Goal: Transaction & Acquisition: Purchase product/service

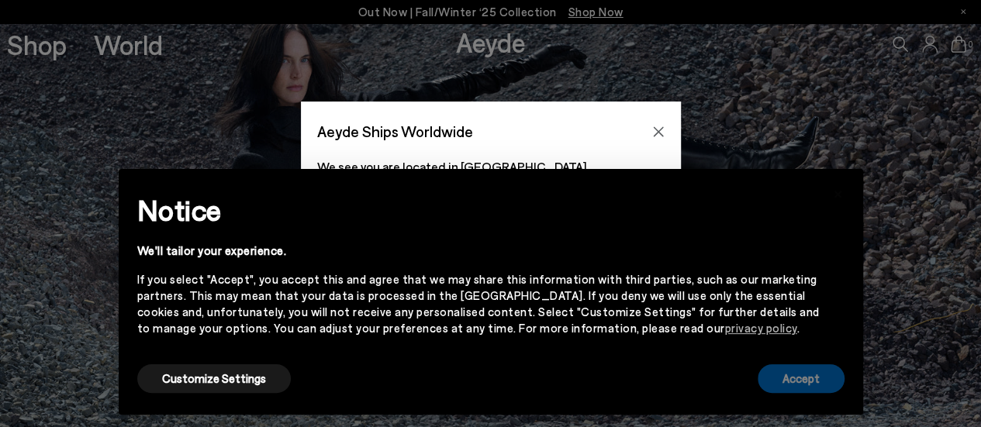
click at [797, 386] on button "Accept" at bounding box center [801, 379] width 87 height 29
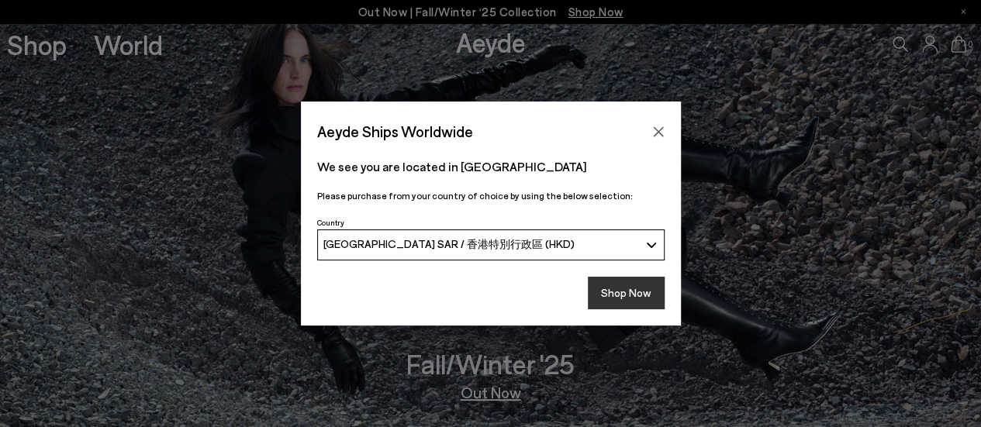
click at [617, 289] on button "Shop Now" at bounding box center [626, 293] width 77 height 33
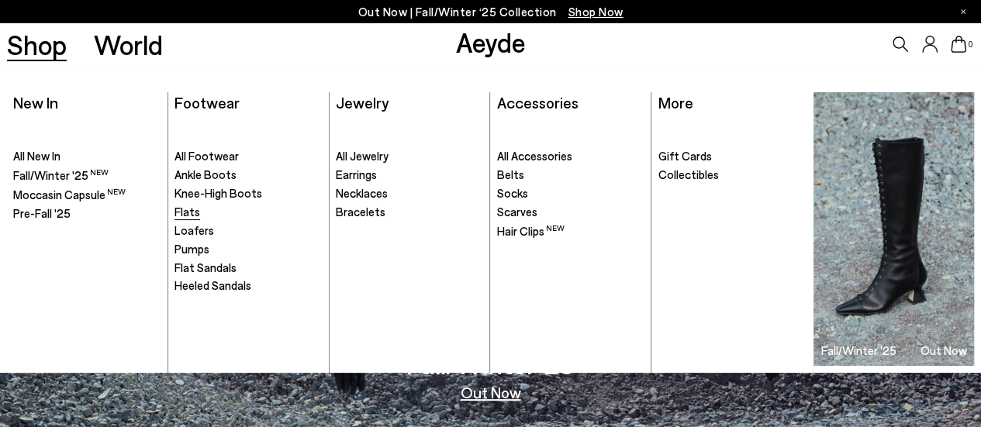
click at [189, 216] on span "Flats" at bounding box center [188, 212] width 26 height 14
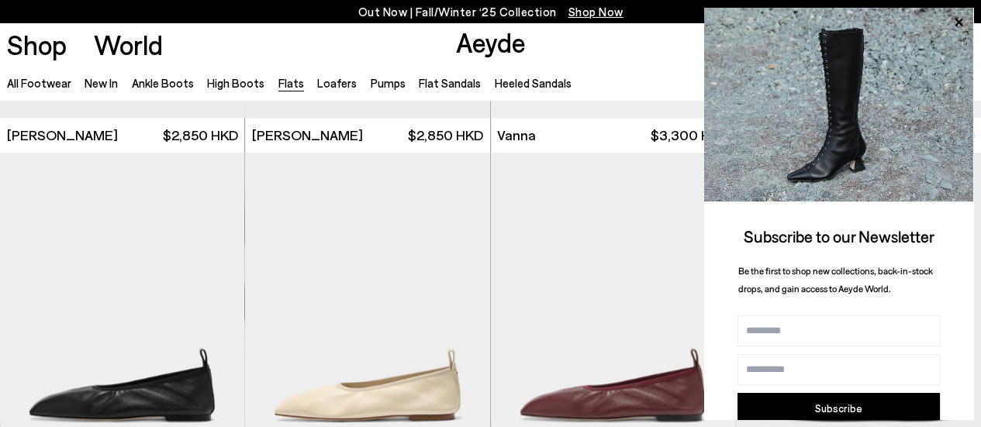
scroll to position [698, 0]
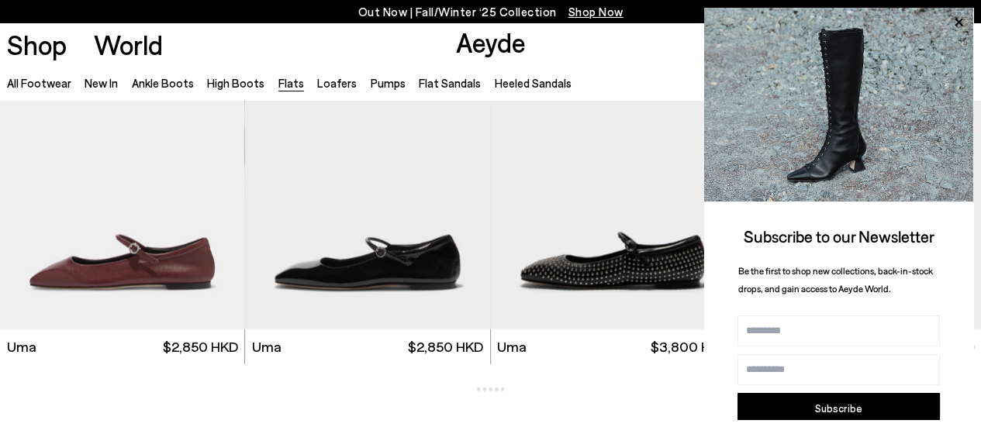
scroll to position [1862, 0]
